Goal: Find specific page/section: Find specific page/section

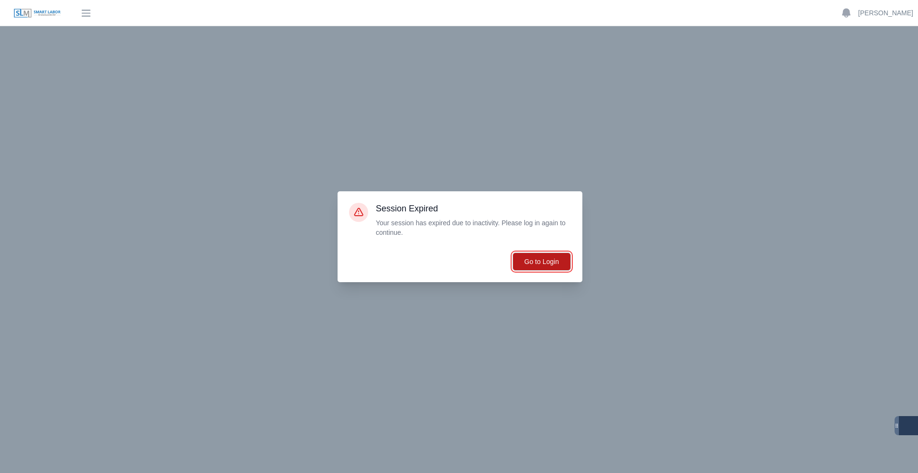
click at [531, 258] on button "Go to Login" at bounding box center [542, 262] width 58 height 18
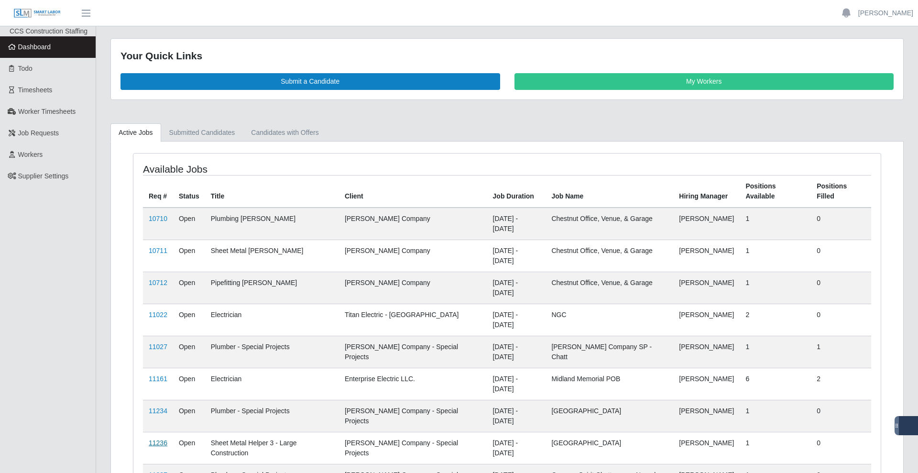
click at [164, 439] on link "11236" at bounding box center [158, 443] width 19 height 8
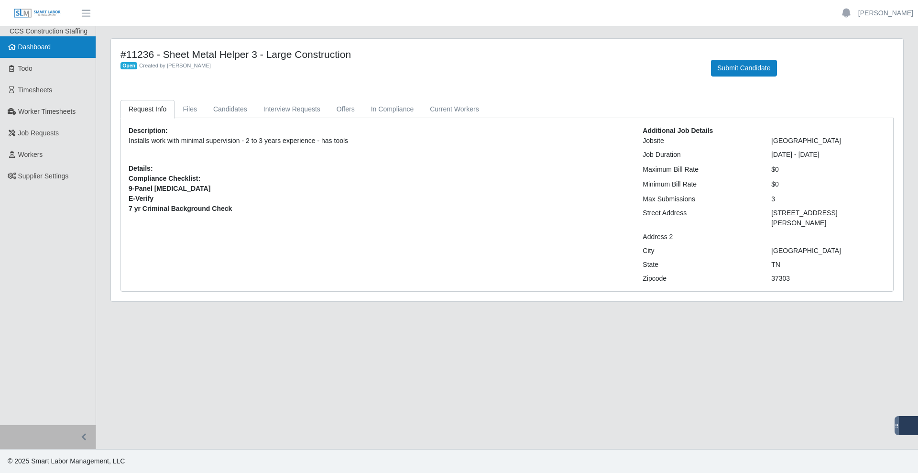
click at [41, 52] on link "Dashboard" at bounding box center [48, 47] width 96 height 22
